Goal: Task Accomplishment & Management: Complete application form

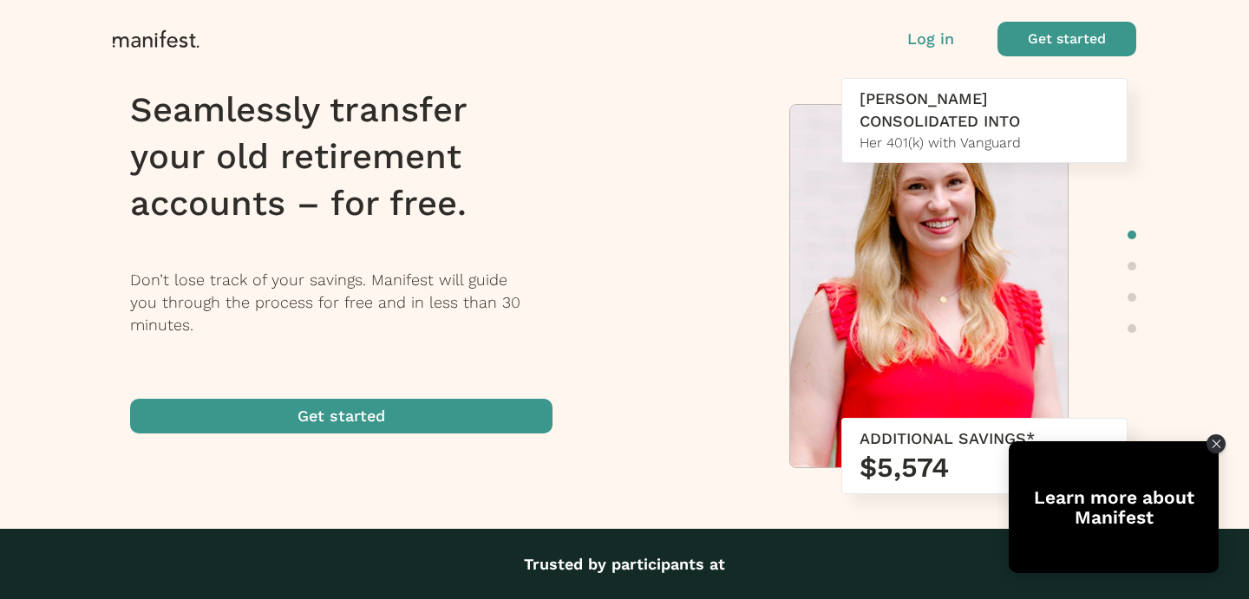
click at [936, 38] on p "Log in" at bounding box center [930, 39] width 47 height 23
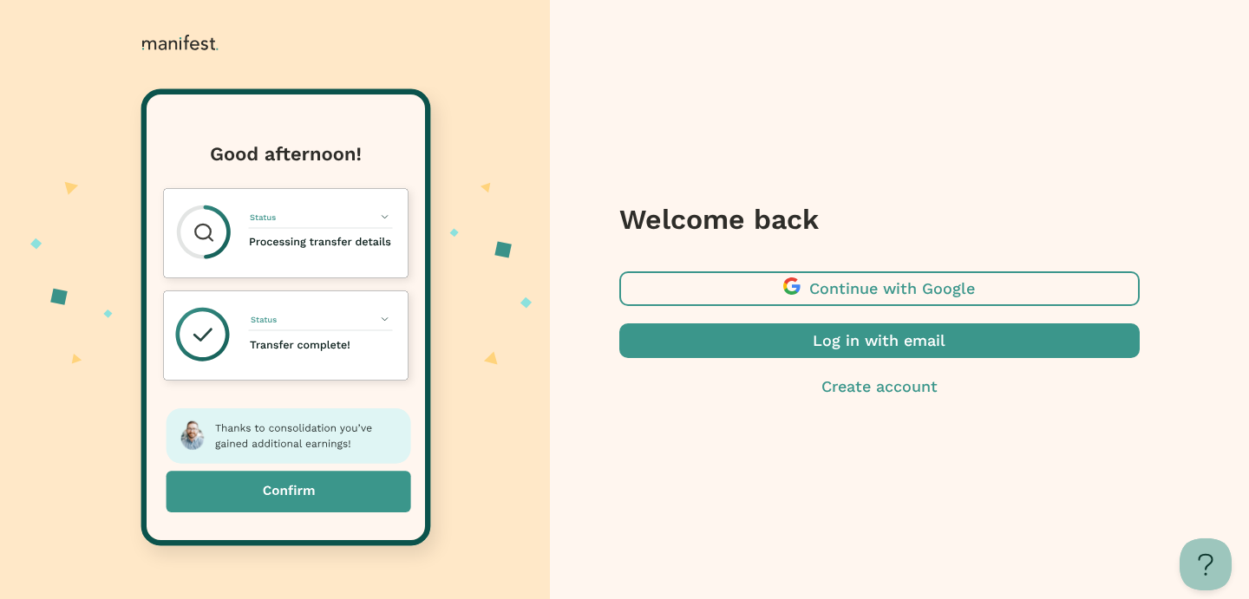
click at [850, 348] on span "button" at bounding box center [879, 341] width 520 height 35
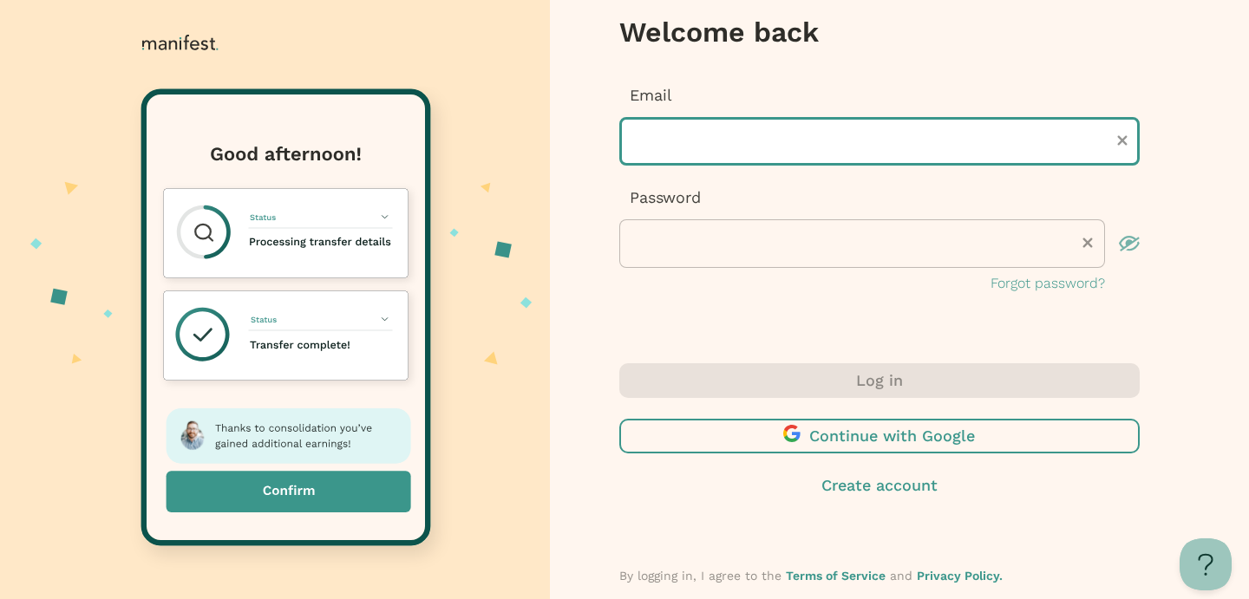
click at [691, 151] on input "text" at bounding box center [879, 141] width 520 height 49
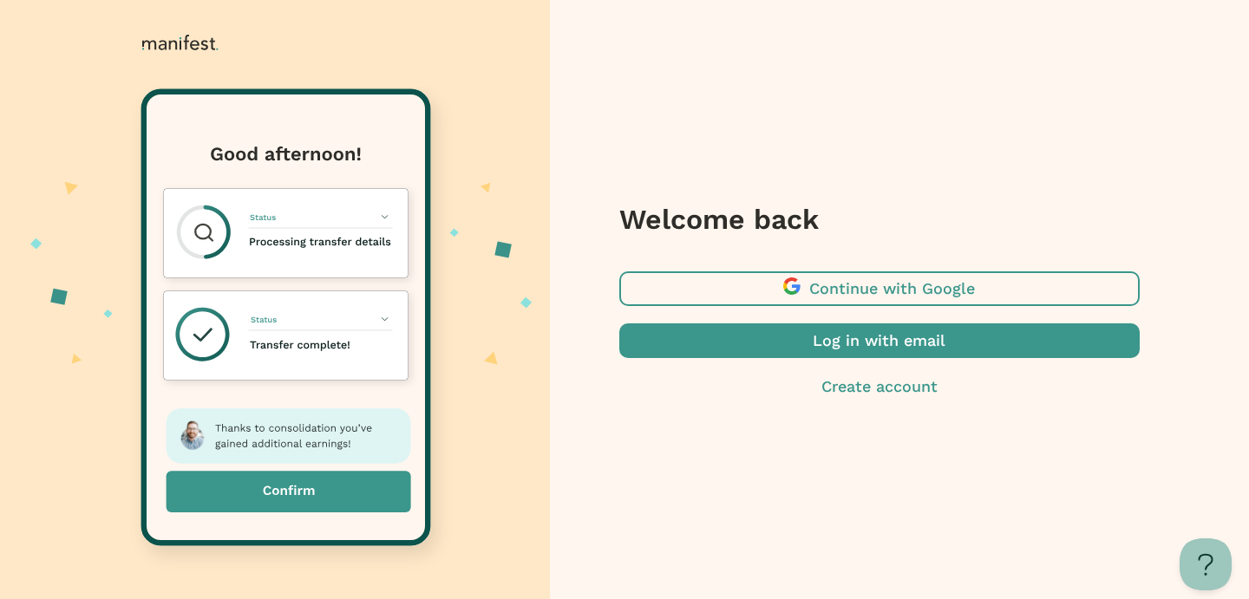
click at [778, 338] on span "button" at bounding box center [879, 341] width 520 height 35
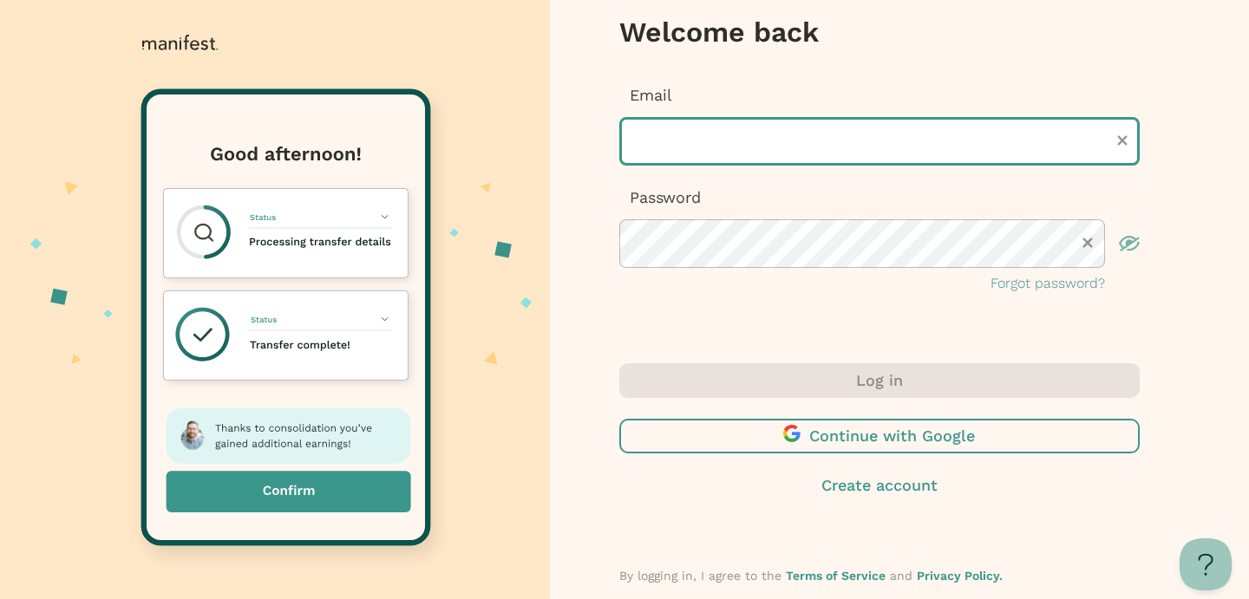
click at [690, 153] on input "text" at bounding box center [879, 141] width 520 height 49
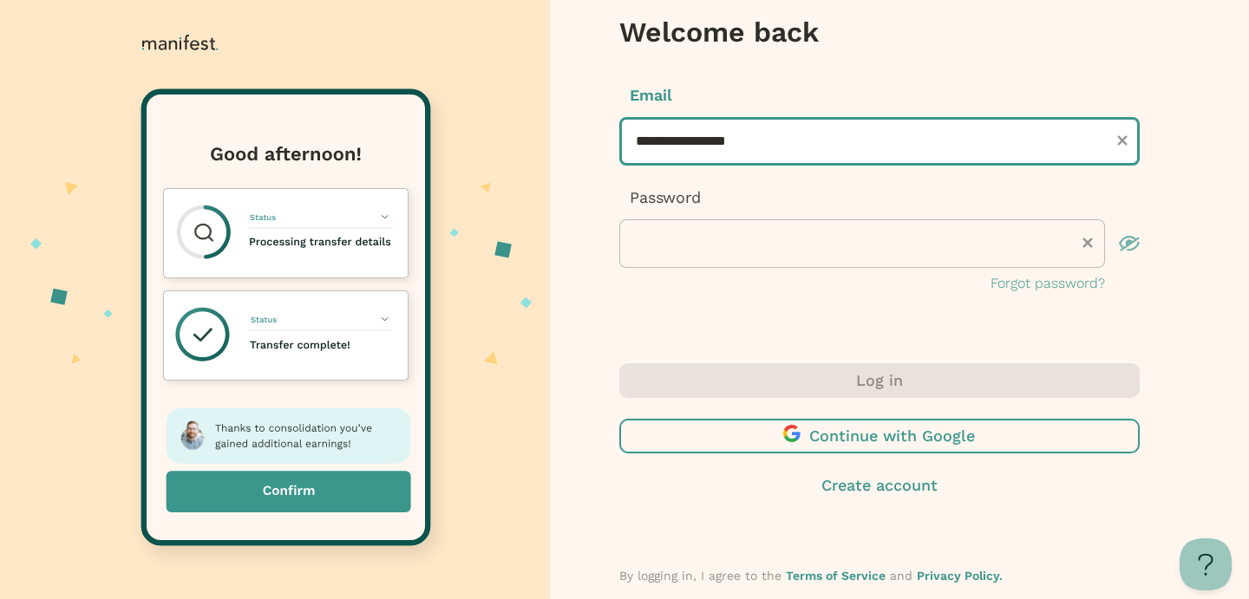
type input "**********"
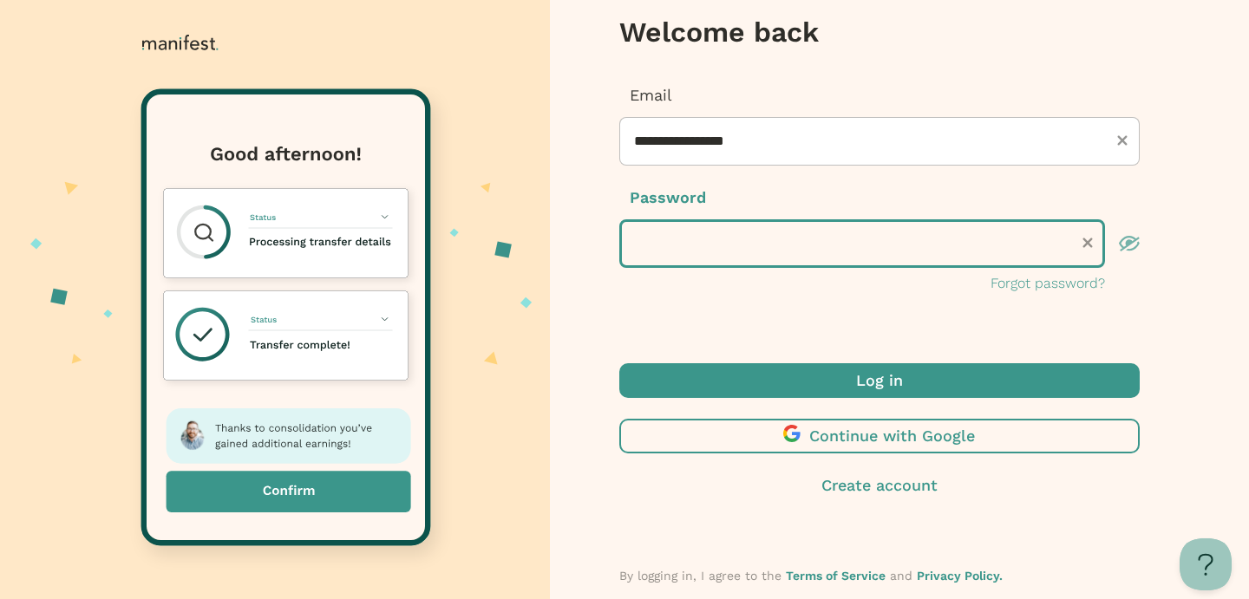
click at [619, 363] on button "Log in" at bounding box center [879, 380] width 520 height 35
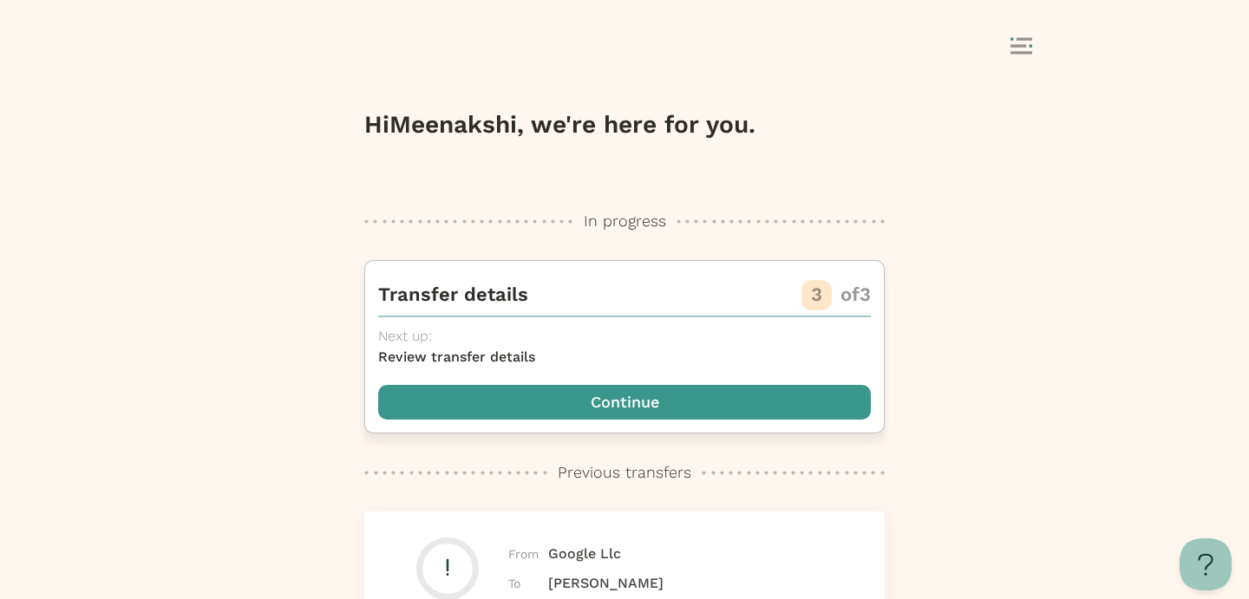
click at [609, 399] on span "button" at bounding box center [624, 402] width 493 height 35
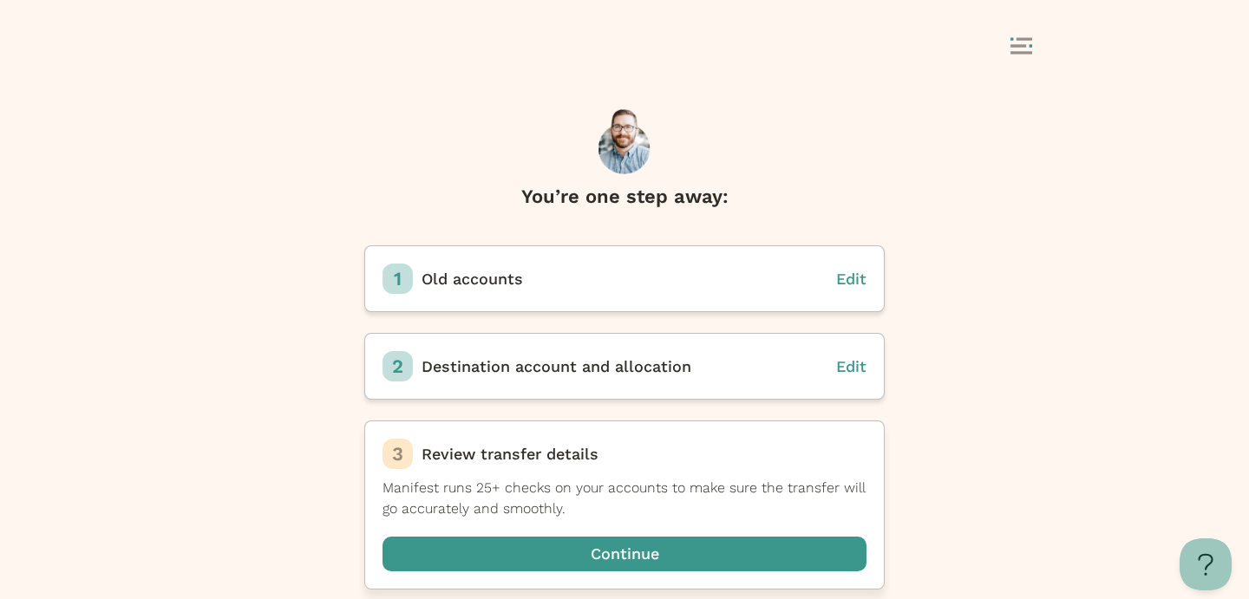
click at [631, 561] on span "button" at bounding box center [625, 554] width 484 height 35
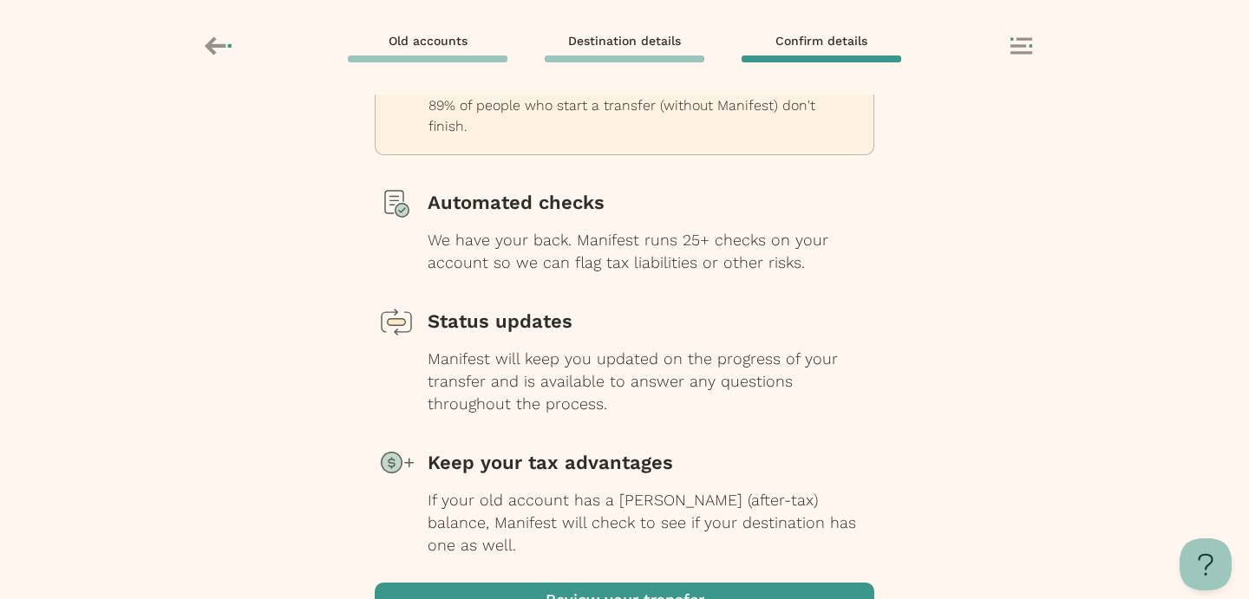
scroll to position [201, 0]
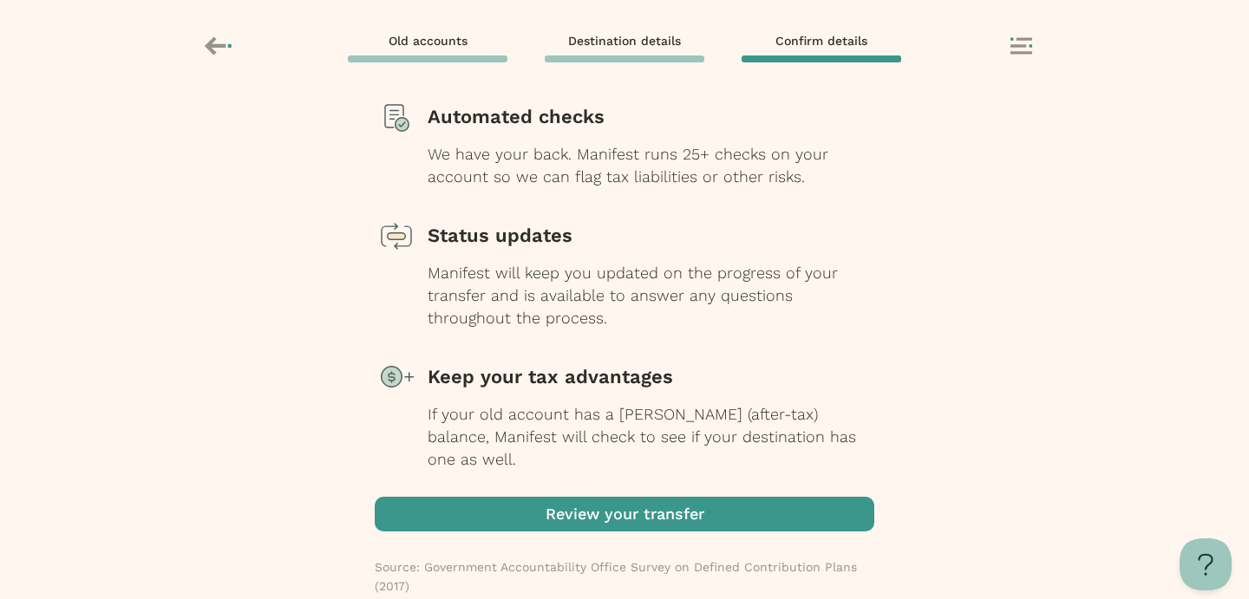
click at [658, 499] on span "button" at bounding box center [625, 514] width 500 height 35
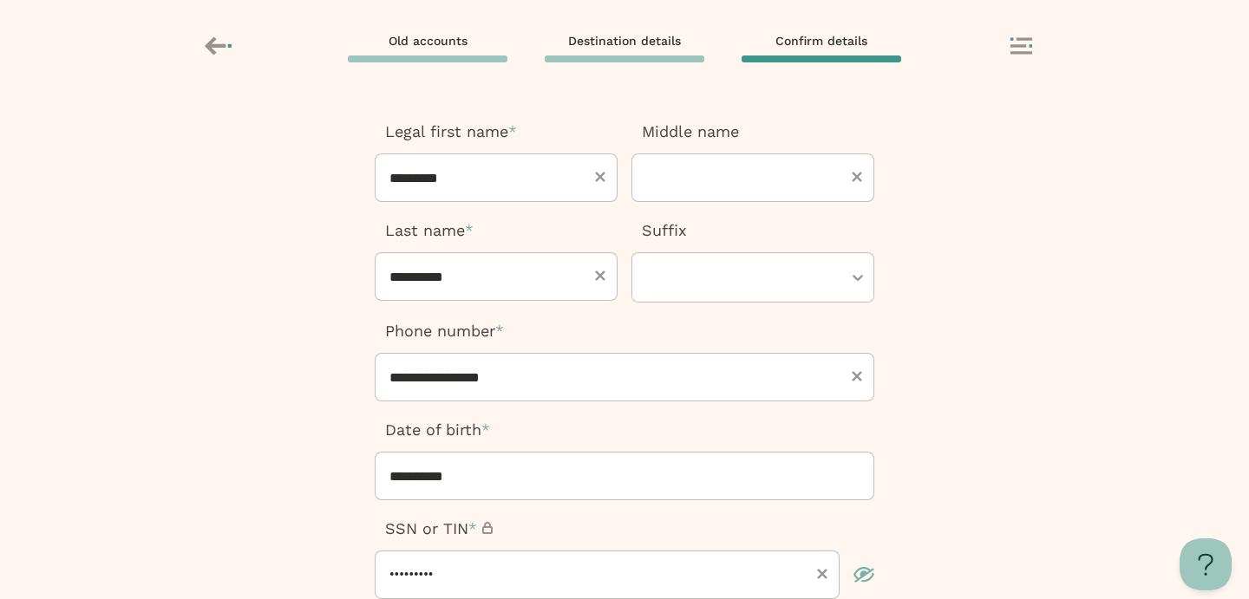
scroll to position [23, 0]
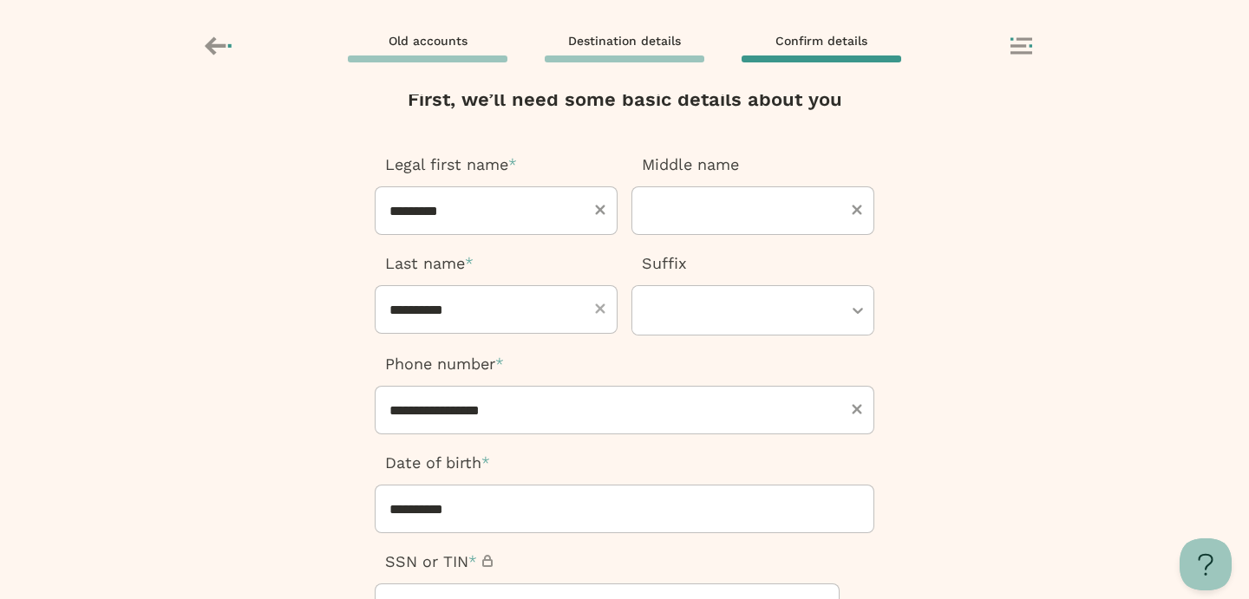
click at [604, 305] on icon at bounding box center [600, 309] width 10 height 10
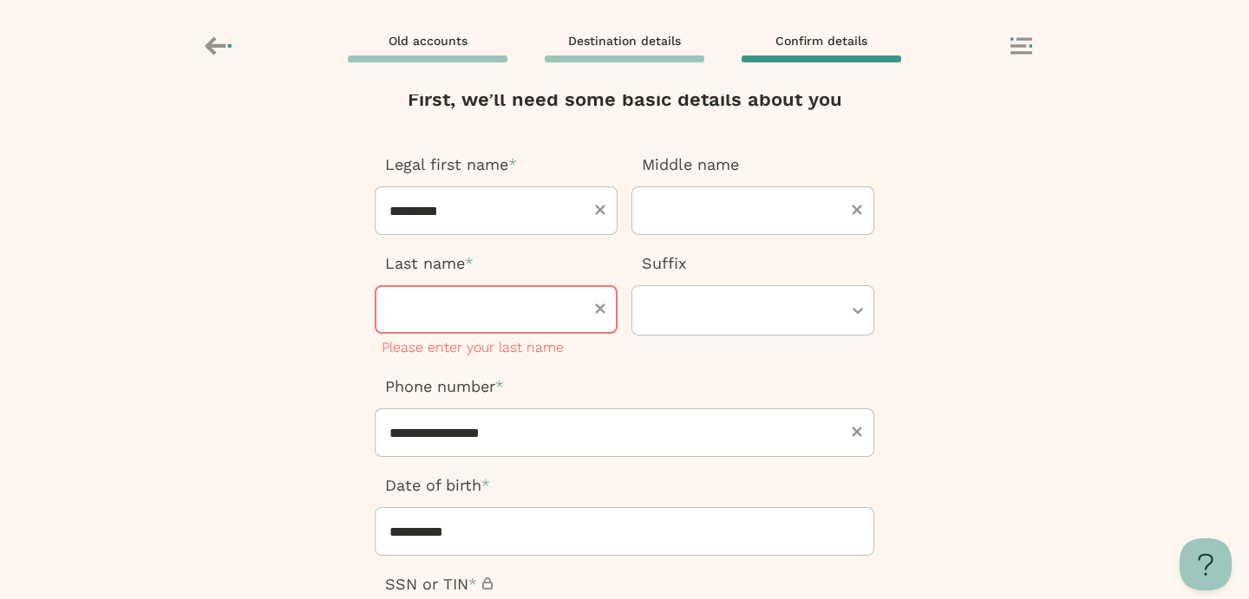
click at [651, 385] on p "Phone number *" at bounding box center [625, 387] width 500 height 23
click at [560, 318] on input "text" at bounding box center [496, 309] width 243 height 49
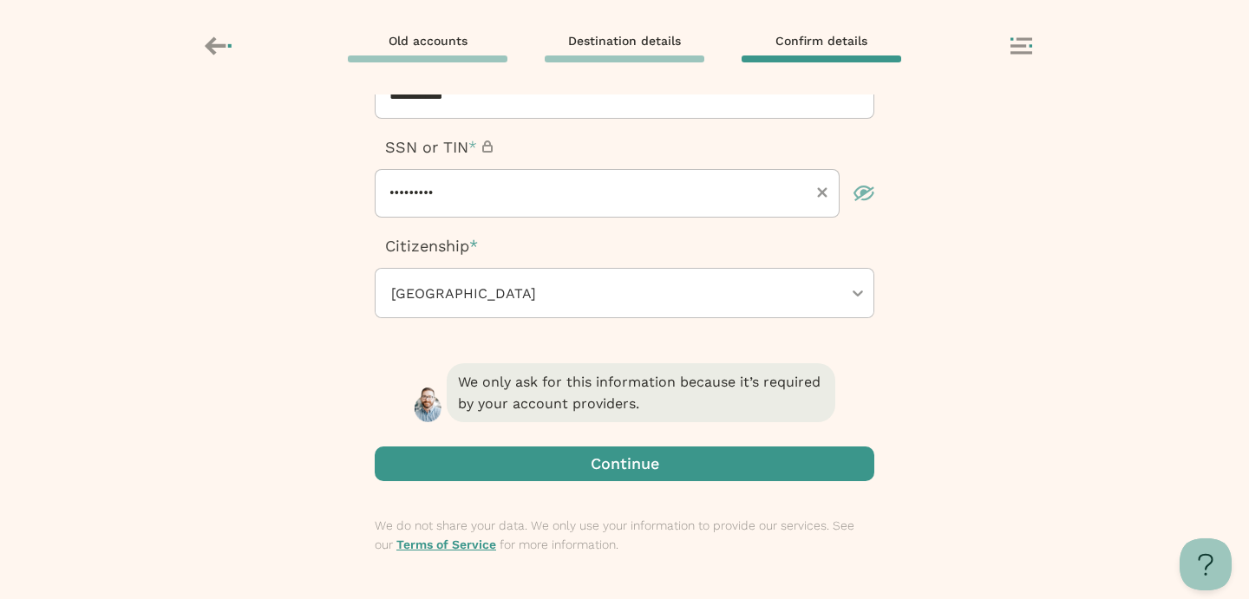
scroll to position [445, 0]
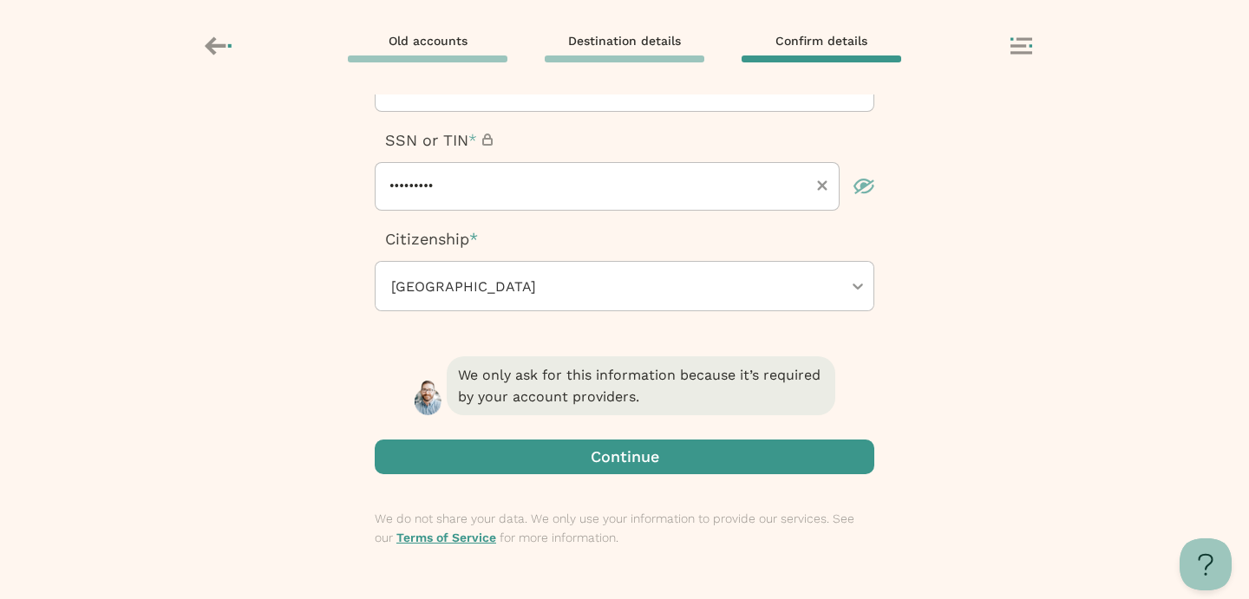
type input "**********"
click at [669, 462] on span "button" at bounding box center [625, 457] width 500 height 35
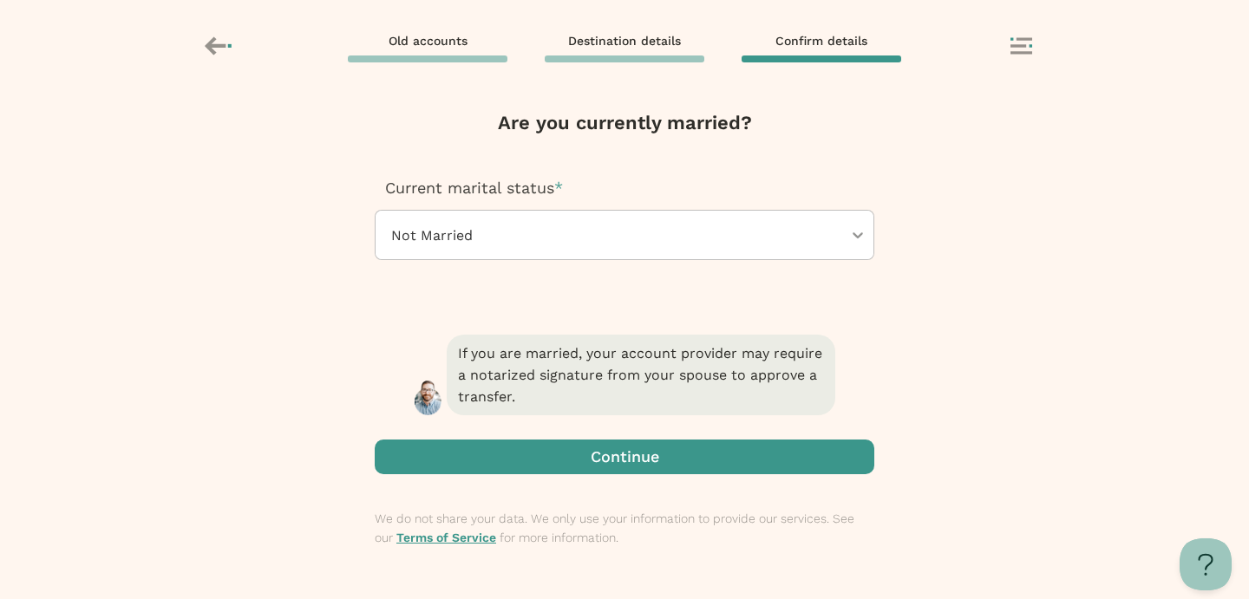
click at [1019, 56] on div at bounding box center [1035, 47] width 48 height 21
click at [695, 469] on span "button" at bounding box center [625, 457] width 500 height 35
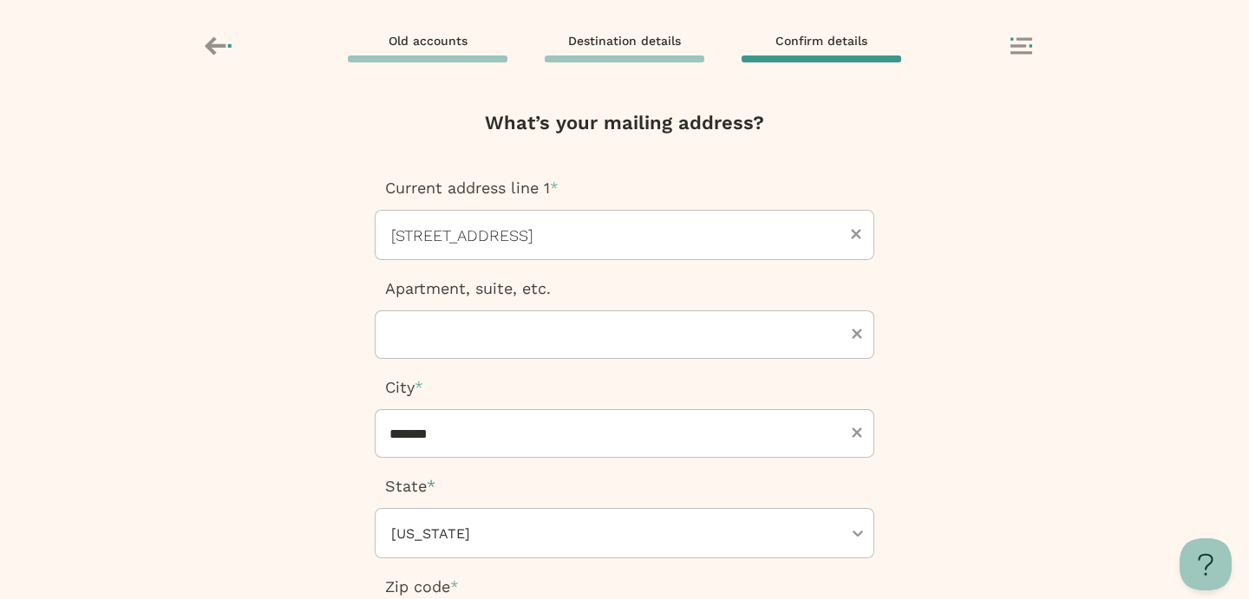
scroll to position [346, 0]
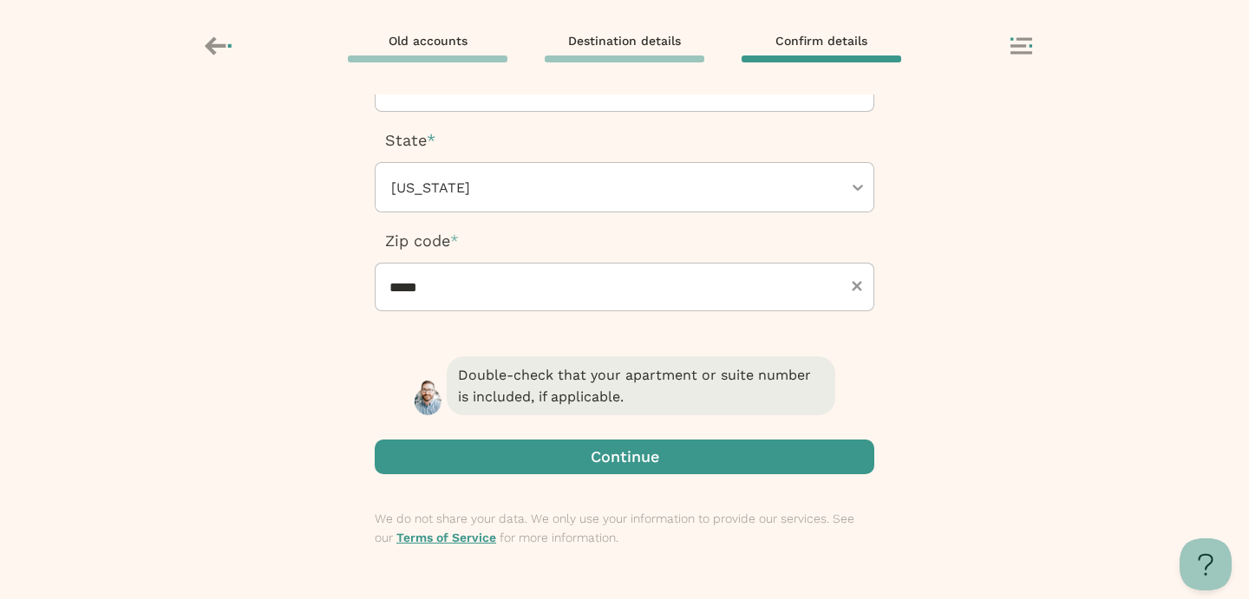
click at [685, 468] on span "button" at bounding box center [625, 457] width 500 height 35
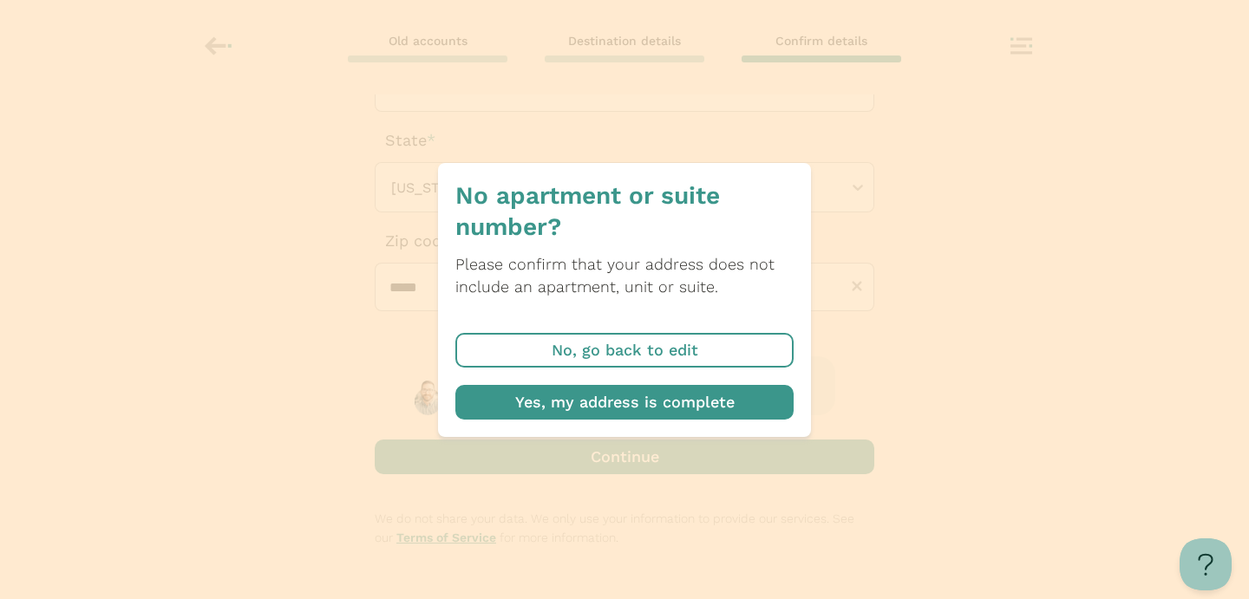
click at [691, 408] on span "button" at bounding box center [624, 402] width 338 height 35
